Goal: Check status

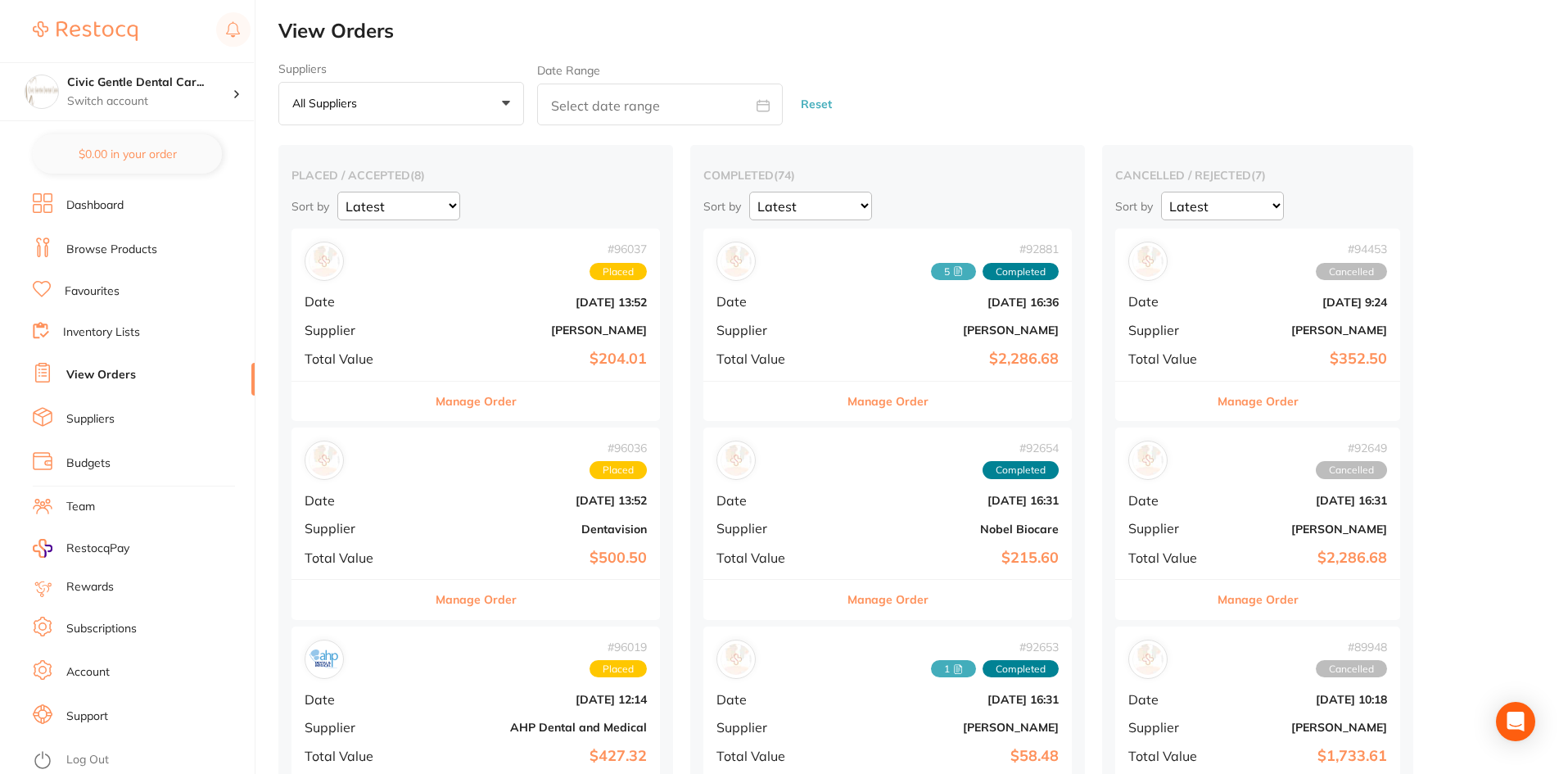
click at [587, 92] on input "text" at bounding box center [659, 104] width 246 height 41
select select "9"
select select "2025"
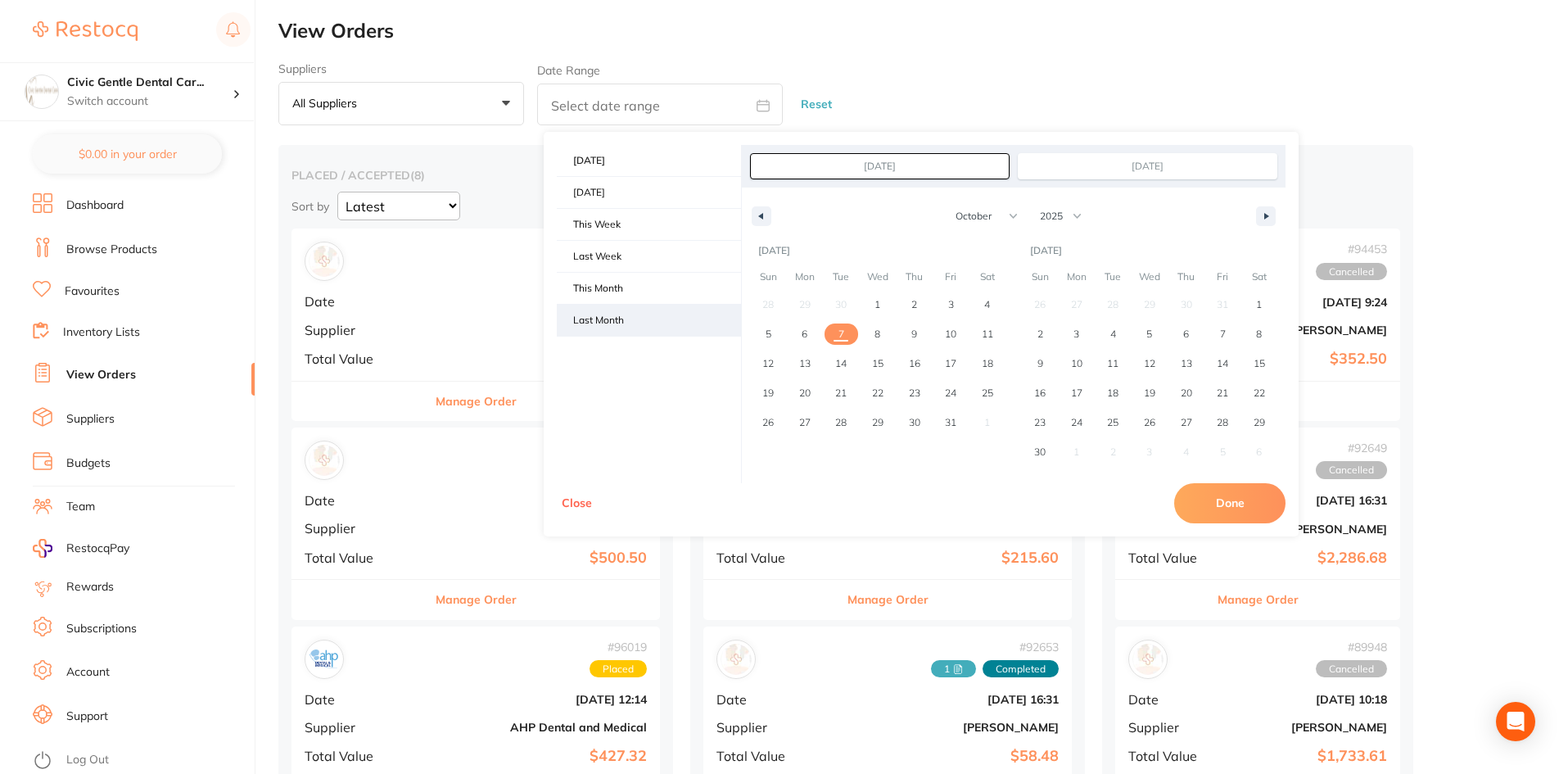
click at [609, 315] on span "Last Month" at bounding box center [649, 320] width 184 height 31
type input "[DATE]"
select select "8"
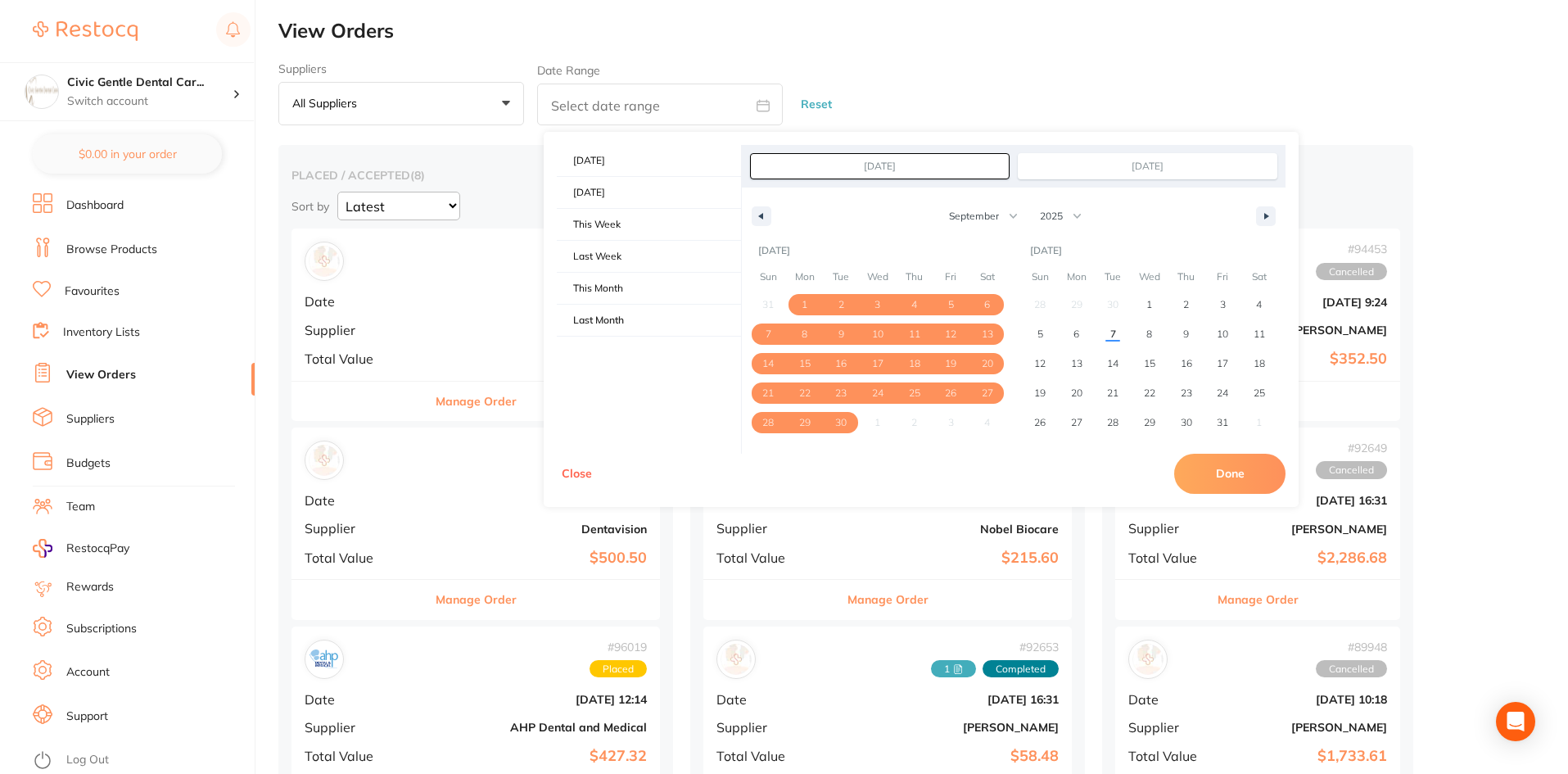
click at [1216, 470] on button "Done" at bounding box center [1230, 473] width 112 height 40
type input "[DATE] to [DATE]"
